Goal: Find specific page/section: Find specific page/section

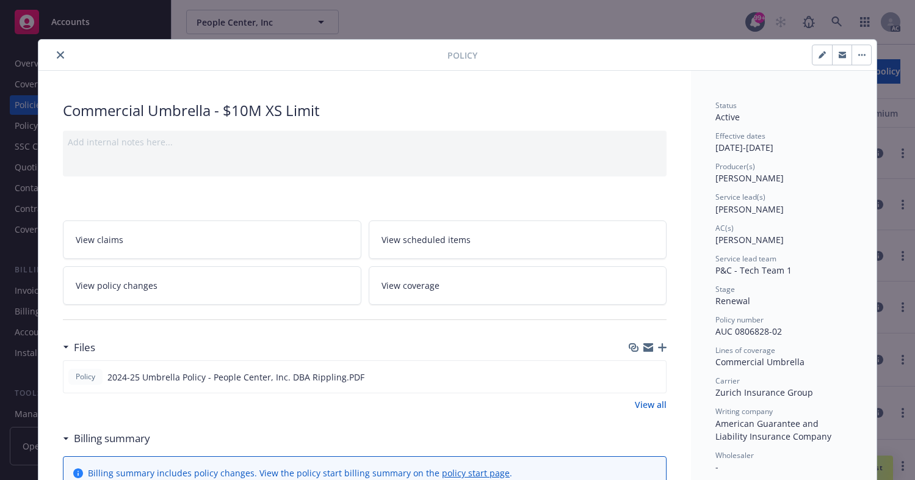
click at [57, 53] on icon "close" at bounding box center [60, 54] width 7 height 7
